Goal: Information Seeking & Learning: Learn about a topic

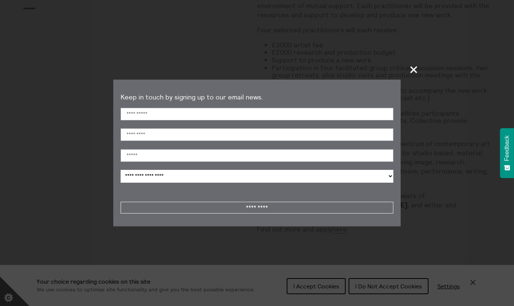
scroll to position [347, 0]
click at [415, 70] on span "+" at bounding box center [415, 70] width 22 height 22
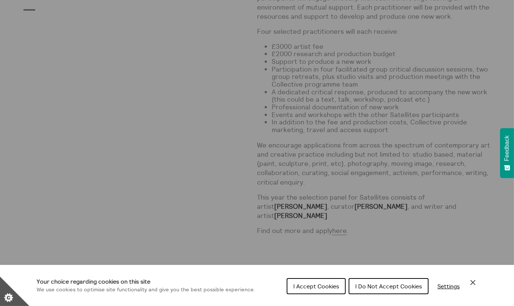
scroll to position [350, 0]
click at [339, 217] on div "Cookie preferences" at bounding box center [257, 153] width 514 height 306
click at [332, 285] on span "I Accept Cookies" at bounding box center [317, 286] width 46 height 7
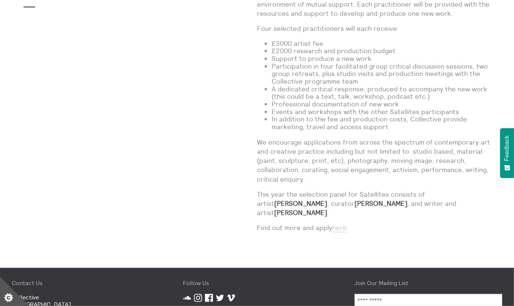
click at [340, 223] on link "here" at bounding box center [339, 227] width 15 height 9
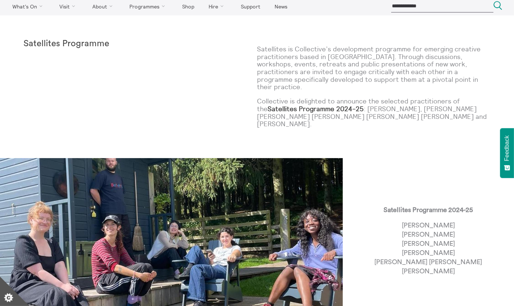
scroll to position [24, 0]
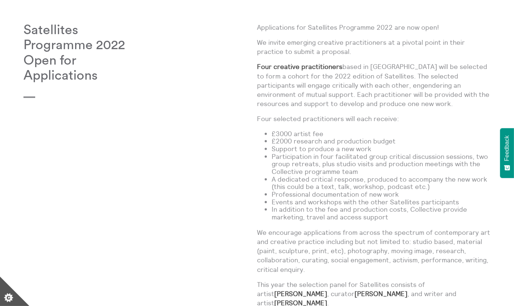
scroll to position [239, 0]
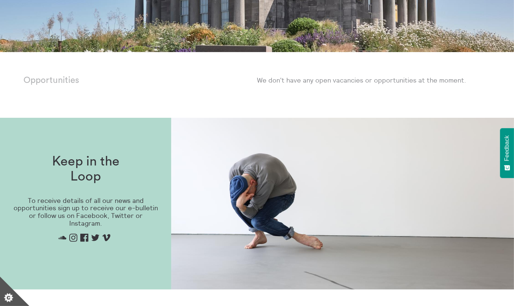
scroll to position [121, 0]
